Goal: Task Accomplishment & Management: Manage account settings

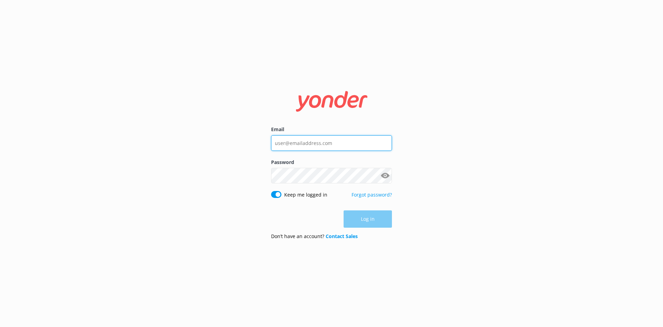
click at [335, 141] on input "Email" at bounding box center [331, 143] width 121 height 16
type input "[EMAIL_ADDRESS][DOMAIN_NAME]"
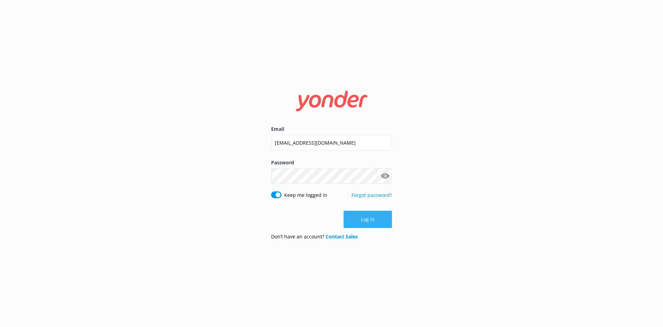
click at [391, 218] on button "Log in" at bounding box center [368, 218] width 48 height 17
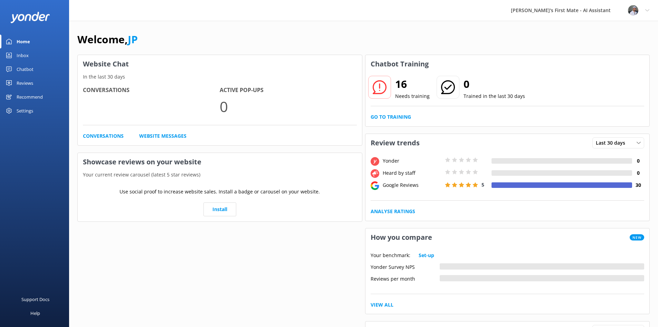
click at [380, 91] on icon at bounding box center [380, 87] width 14 height 14
